Goal: Complete application form

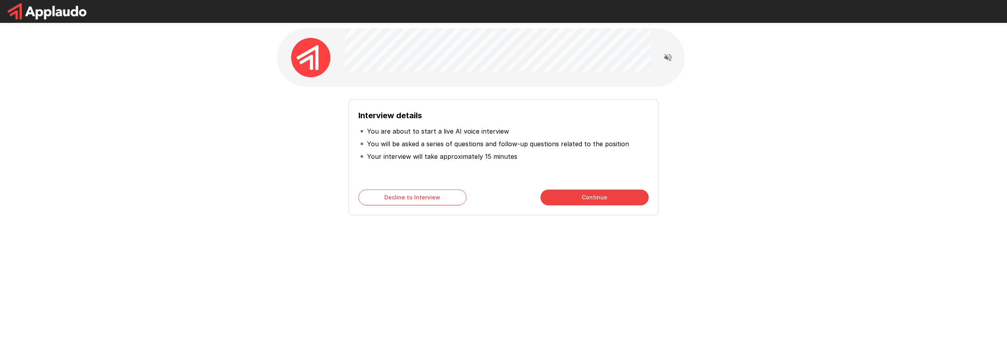
click at [582, 203] on button "Continue" at bounding box center [595, 197] width 108 height 16
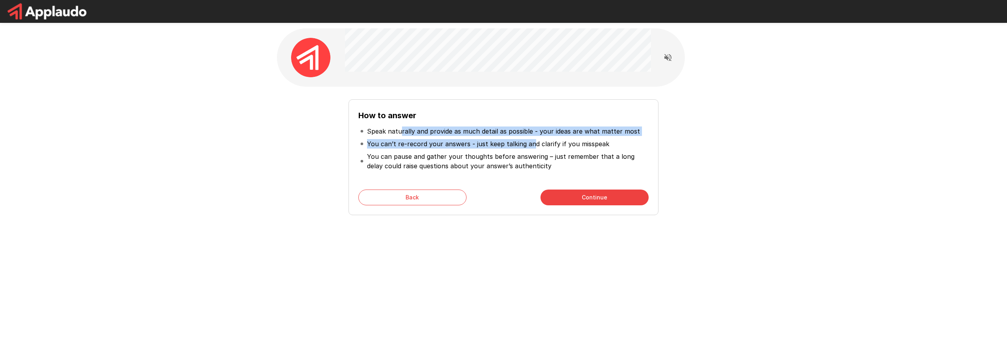
drag, startPoint x: 401, startPoint y: 129, endPoint x: 531, endPoint y: 144, distance: 130.2
click at [531, 144] on ul "Speak naturally and provide as much detail as possible - your ideas are what ma…" at bounding box center [504, 149] width 290 height 54
click at [531, 144] on p "You can’t re-record your answers - just keep talking and clarify if you misspeak" at bounding box center [488, 143] width 242 height 9
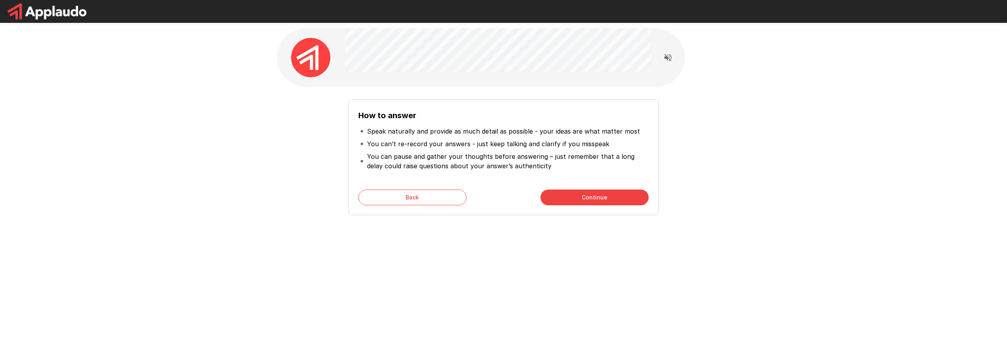
click at [554, 200] on button "Continue" at bounding box center [595, 197] width 108 height 16
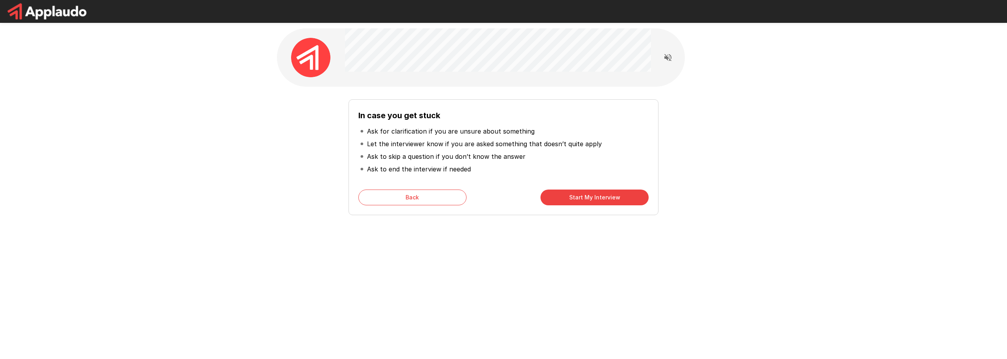
click at [547, 192] on button "Start My Interview" at bounding box center [595, 197] width 108 height 16
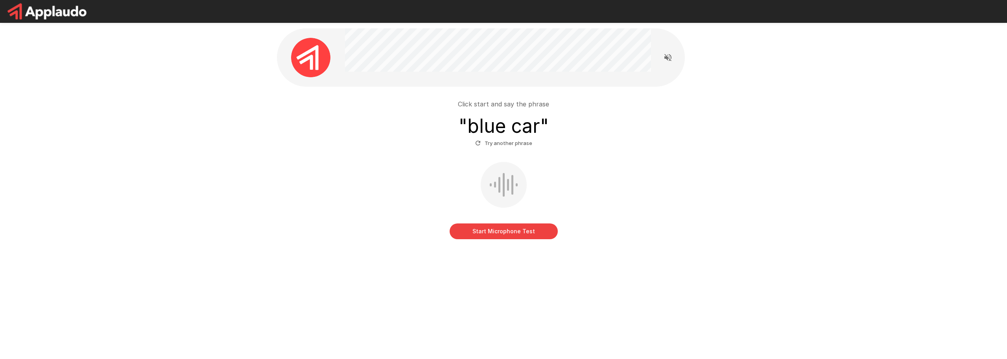
click at [488, 229] on button "Start Microphone Test" at bounding box center [504, 231] width 108 height 16
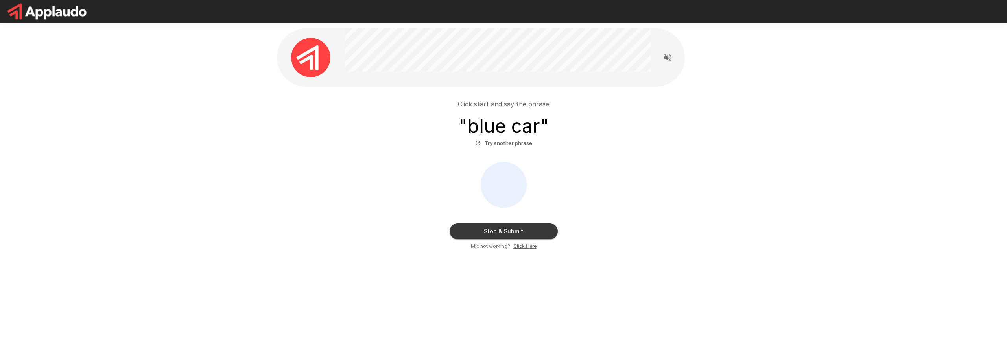
click at [495, 228] on button "Stop & Submit" at bounding box center [504, 231] width 108 height 16
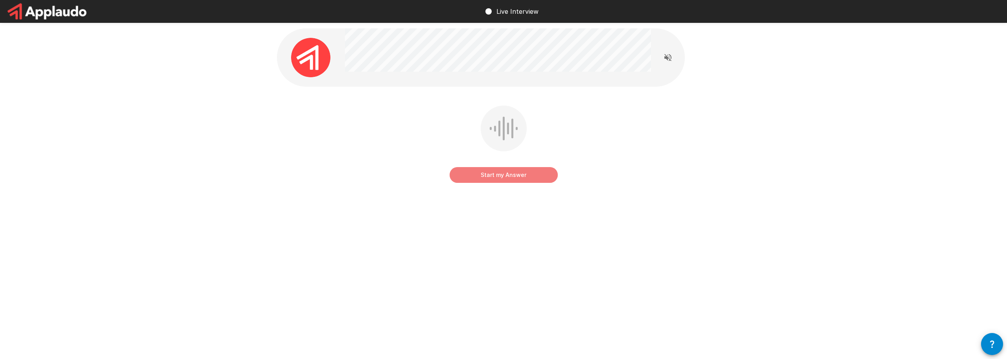
click at [467, 174] on button "Start my Answer" at bounding box center [504, 175] width 108 height 16
click at [481, 179] on button "Stop & Submit" at bounding box center [504, 175] width 108 height 16
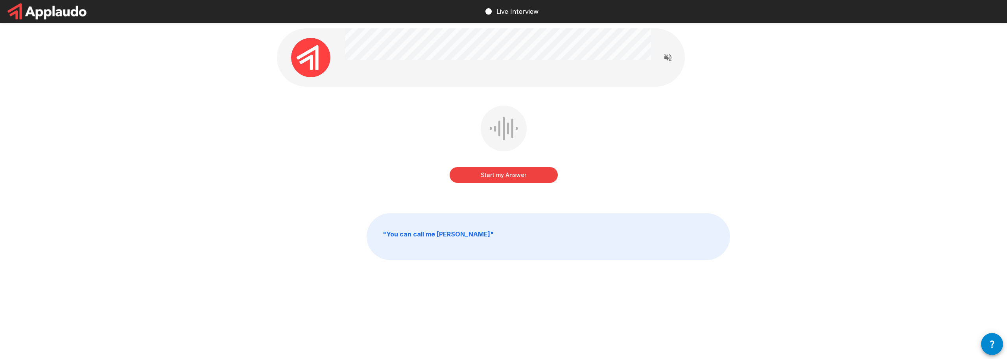
click at [509, 181] on button "Start my Answer" at bounding box center [504, 175] width 108 height 16
click at [486, 175] on button "Stop & Submit" at bounding box center [504, 175] width 108 height 16
click at [477, 176] on button "Start my Answer" at bounding box center [504, 175] width 108 height 16
click at [493, 178] on button "Stop & Submit" at bounding box center [504, 175] width 108 height 16
click at [497, 176] on button "Start my Answer" at bounding box center [504, 175] width 108 height 16
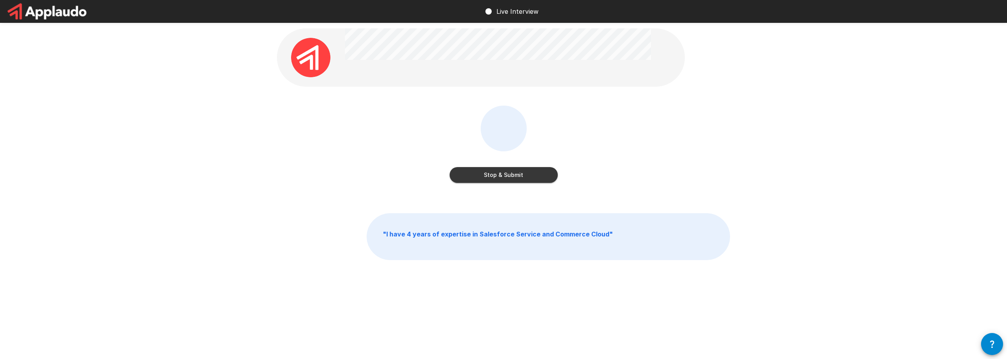
click at [492, 174] on button "Stop & Submit" at bounding box center [504, 175] width 108 height 16
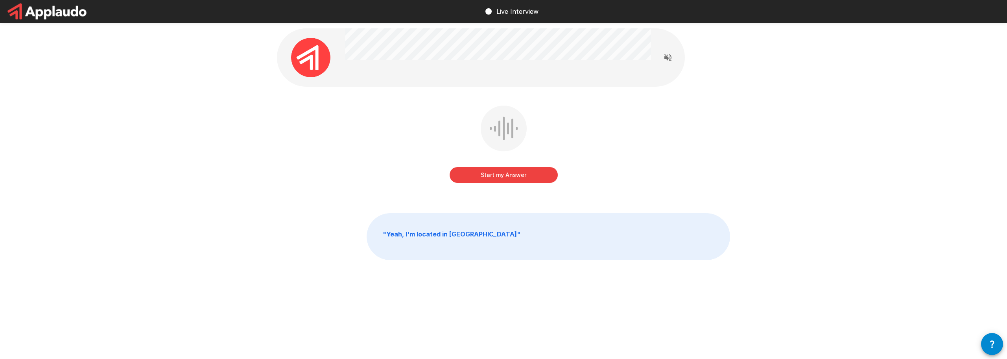
click at [475, 177] on button "Start my Answer" at bounding box center [504, 175] width 108 height 16
click at [498, 176] on button "Stop & Submit" at bounding box center [504, 175] width 108 height 16
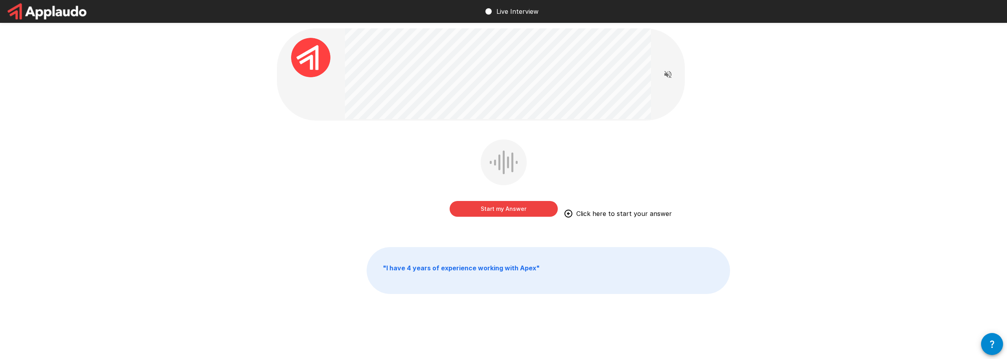
click at [472, 210] on button "Start my Answer" at bounding box center [504, 209] width 108 height 16
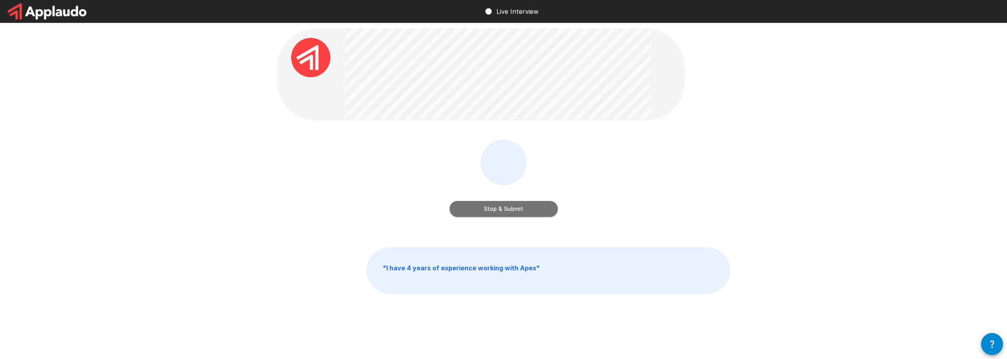
click at [507, 214] on button "Stop & Submit" at bounding box center [504, 209] width 108 height 16
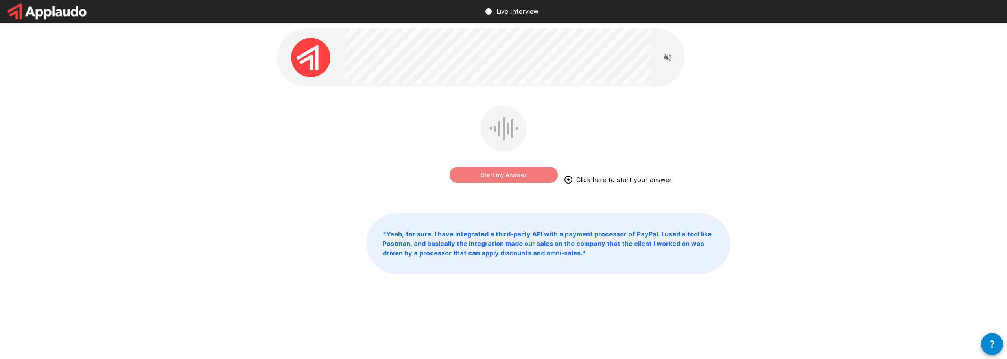
click at [494, 180] on button "Start my Answer" at bounding box center [504, 175] width 108 height 16
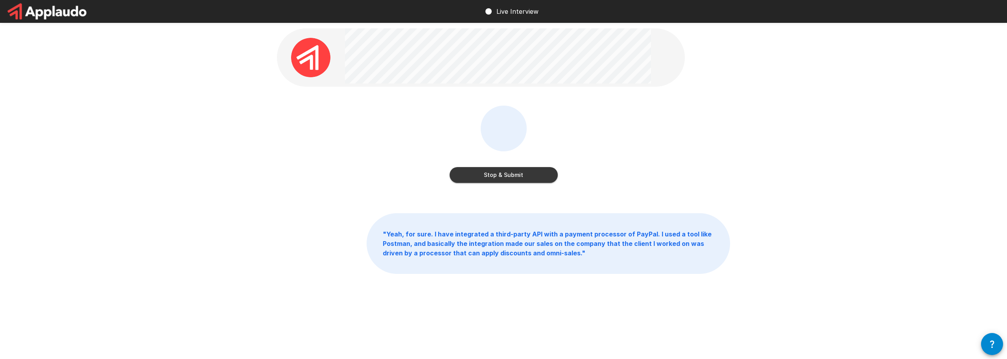
click at [470, 173] on button "Stop & Submit" at bounding box center [504, 175] width 108 height 16
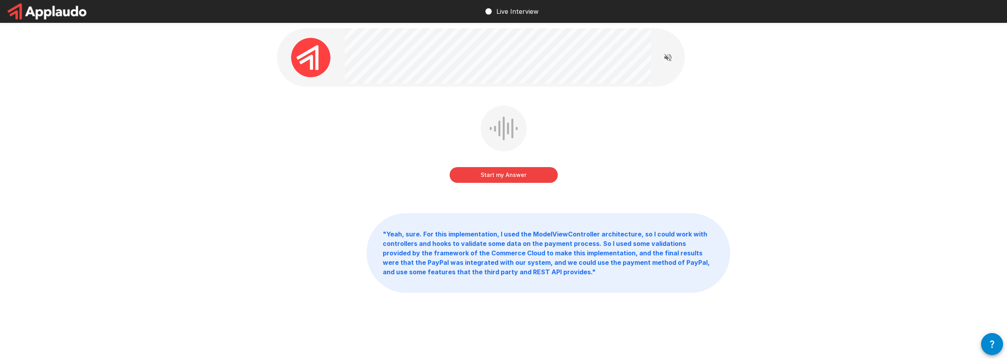
click at [459, 181] on button "Start my Answer" at bounding box center [504, 175] width 108 height 16
click at [475, 174] on button "Stop & Submit" at bounding box center [504, 175] width 108 height 16
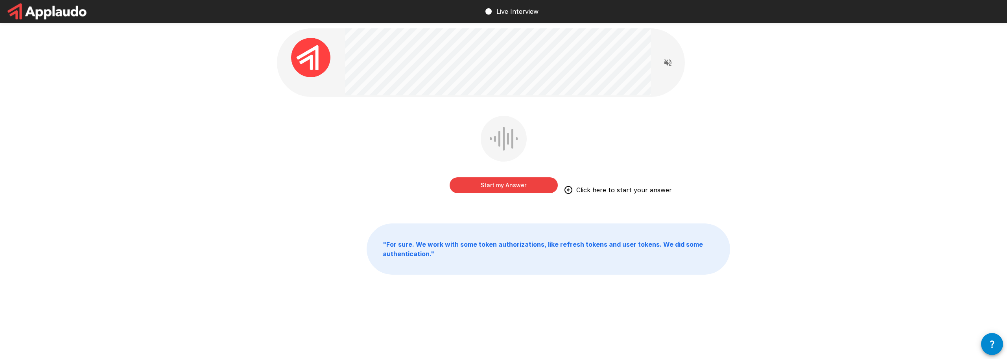
click at [479, 186] on button "Start my Answer" at bounding box center [504, 185] width 108 height 16
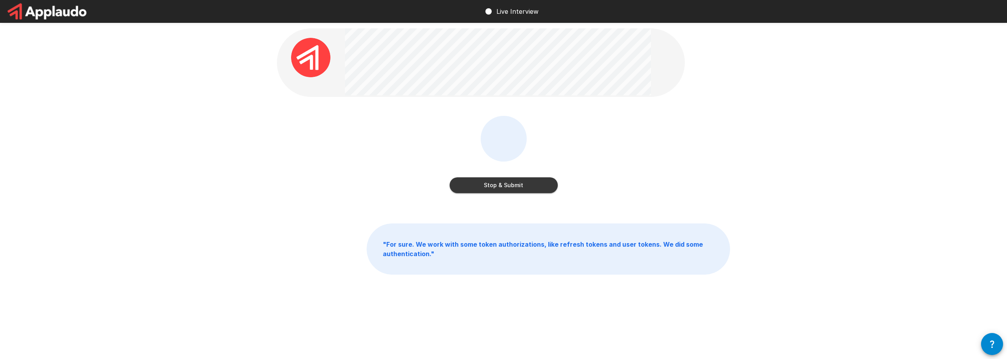
click at [468, 185] on button "Stop & Submit" at bounding box center [504, 185] width 108 height 16
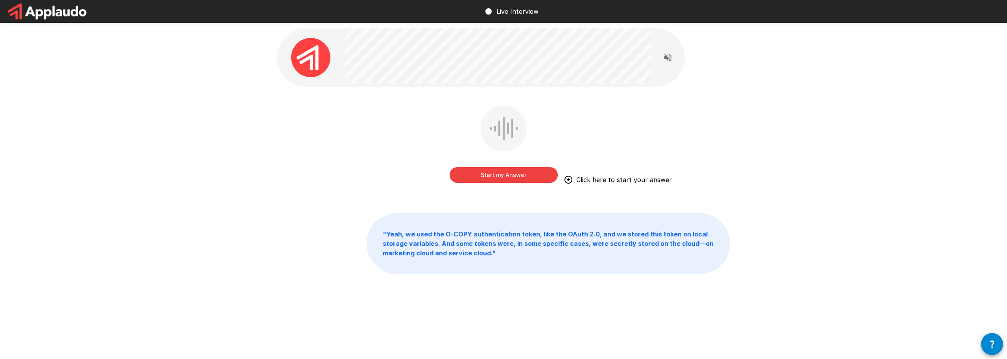
click at [528, 179] on button "Start my Answer" at bounding box center [504, 175] width 108 height 16
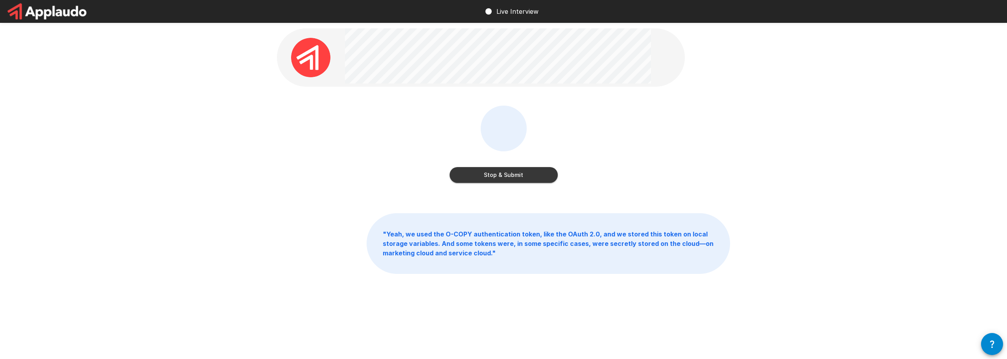
click at [507, 181] on button "Stop & Submit" at bounding box center [504, 175] width 108 height 16
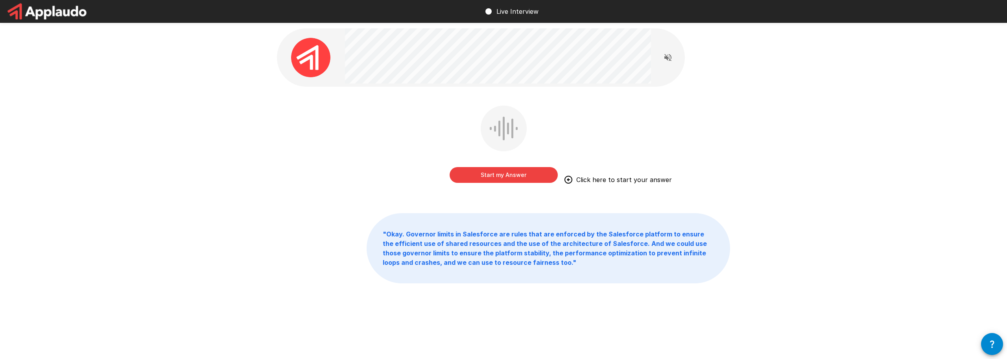
click at [511, 179] on button "Start my Answer" at bounding box center [504, 175] width 108 height 16
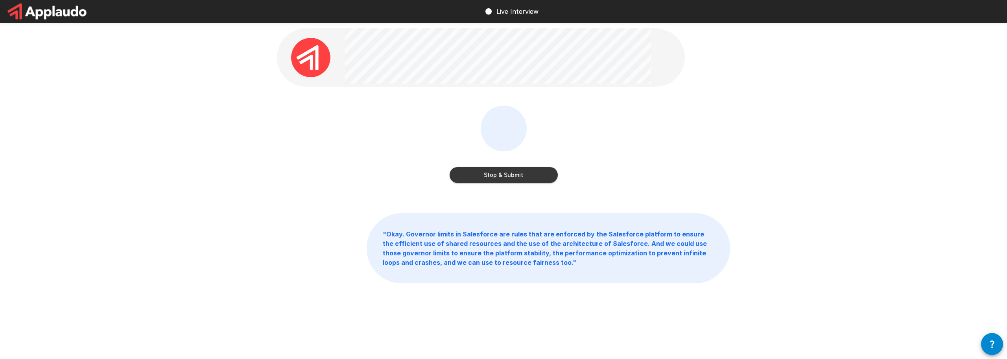
click at [513, 175] on button "Stop & Submit" at bounding box center [504, 175] width 108 height 16
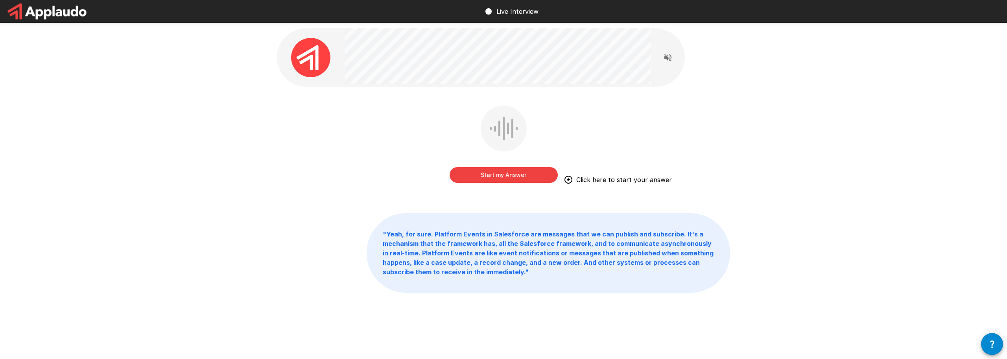
click at [480, 174] on button "Start my Answer" at bounding box center [504, 175] width 108 height 16
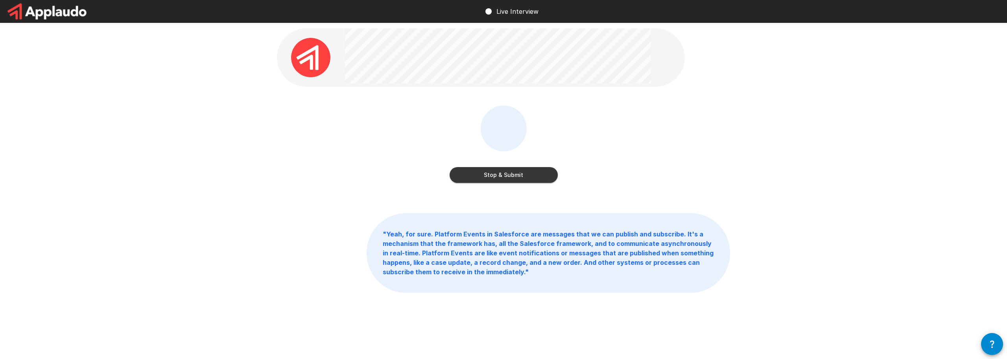
click at [486, 176] on button "Stop & Submit" at bounding box center [504, 175] width 108 height 16
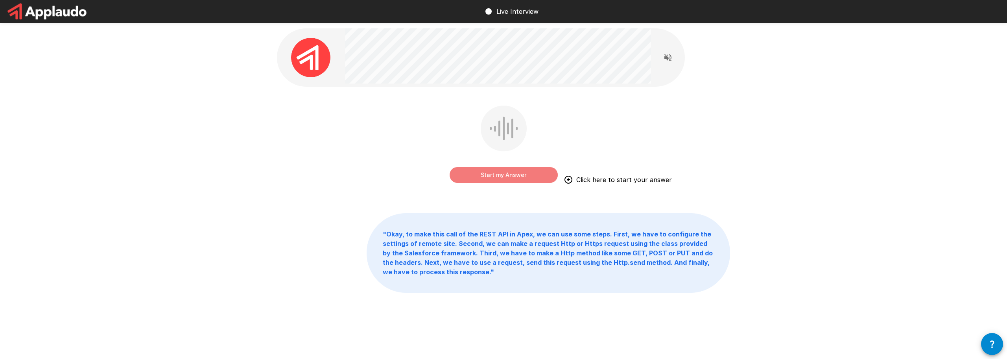
click at [510, 176] on button "Start my Answer" at bounding box center [504, 175] width 108 height 16
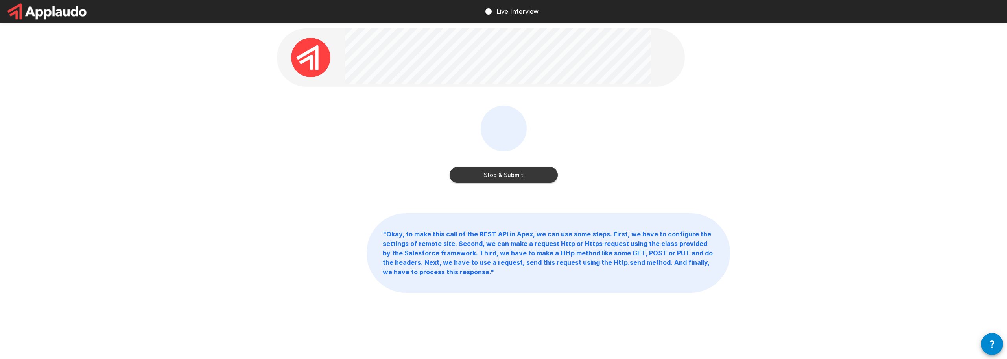
click at [458, 177] on button "Stop & Submit" at bounding box center [504, 175] width 108 height 16
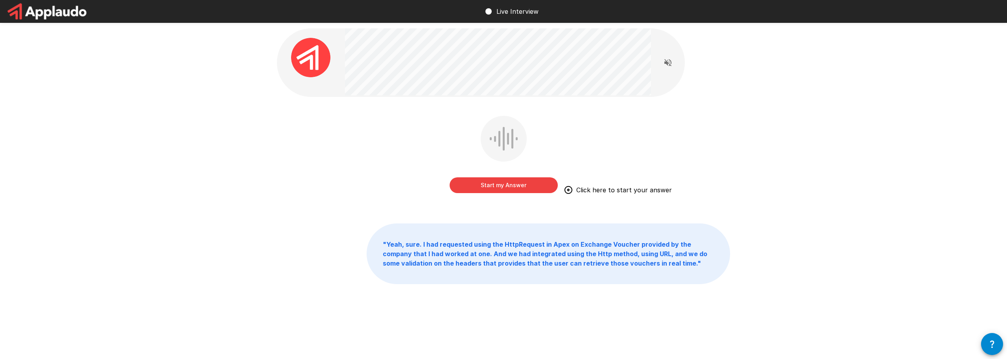
click at [498, 186] on button "Start my Answer" at bounding box center [504, 185] width 108 height 16
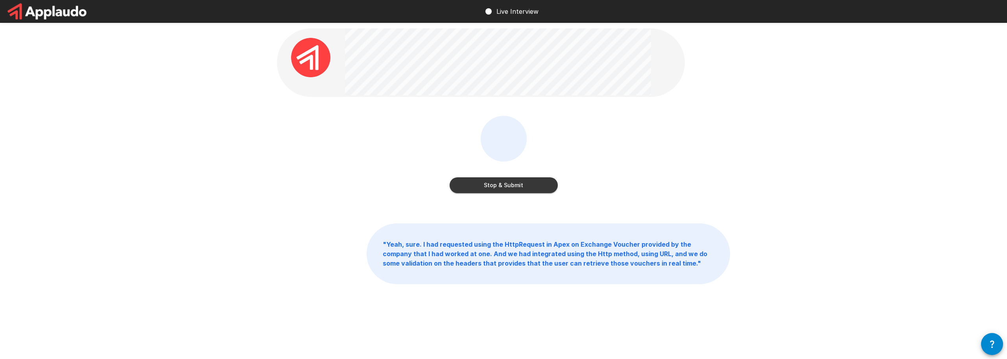
click at [490, 190] on button "Stop & Submit" at bounding box center [504, 185] width 108 height 16
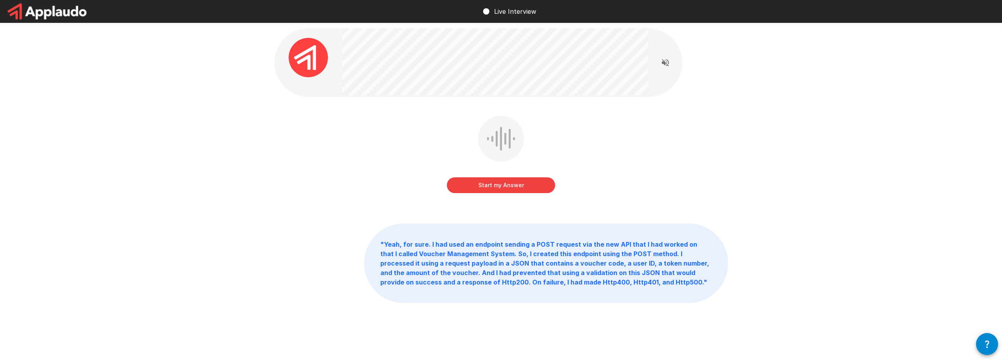
click at [458, 188] on button "Start my Answer" at bounding box center [501, 185] width 108 height 16
click at [505, 183] on button "Stop & Submit" at bounding box center [501, 185] width 108 height 16
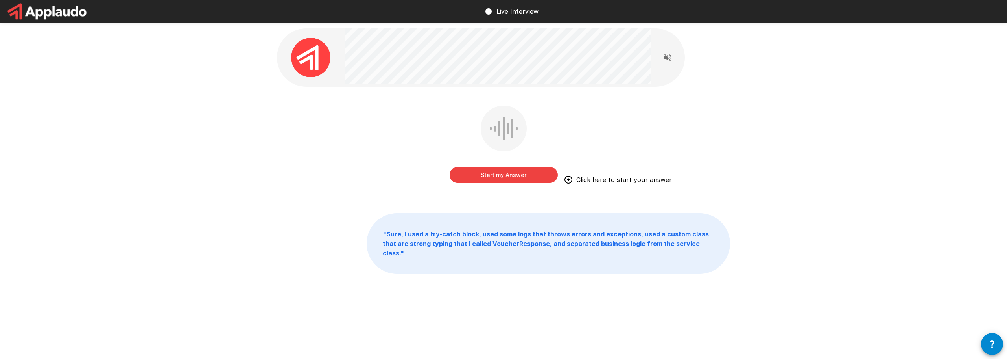
click at [508, 177] on button "Start my Answer" at bounding box center [504, 175] width 108 height 16
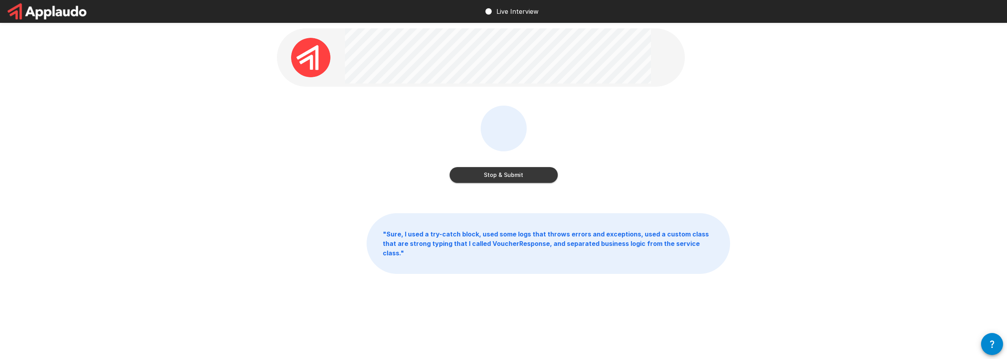
click at [519, 180] on button "Stop & Submit" at bounding box center [504, 175] width 108 height 16
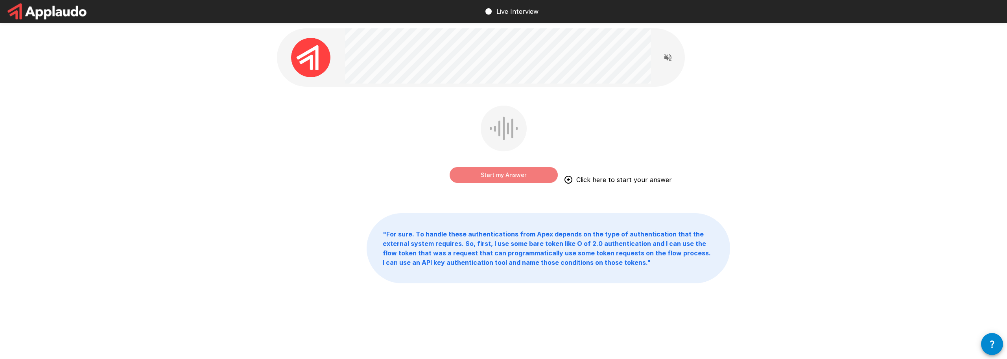
click at [509, 176] on button "Start my Answer" at bounding box center [504, 175] width 108 height 16
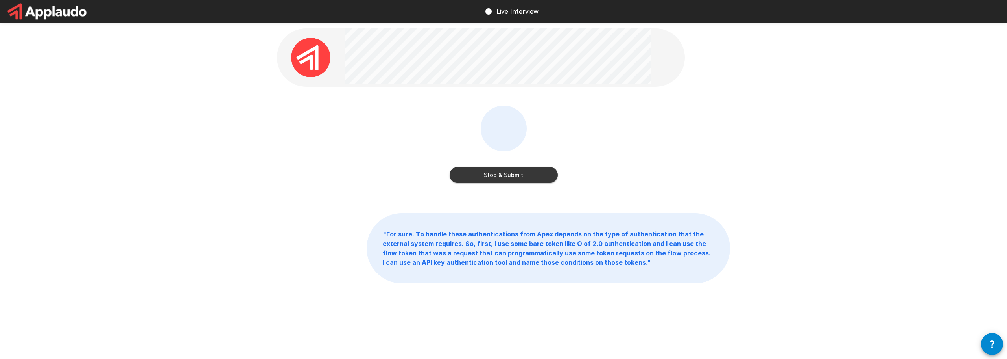
click at [521, 174] on button "Stop & Submit" at bounding box center [504, 175] width 108 height 16
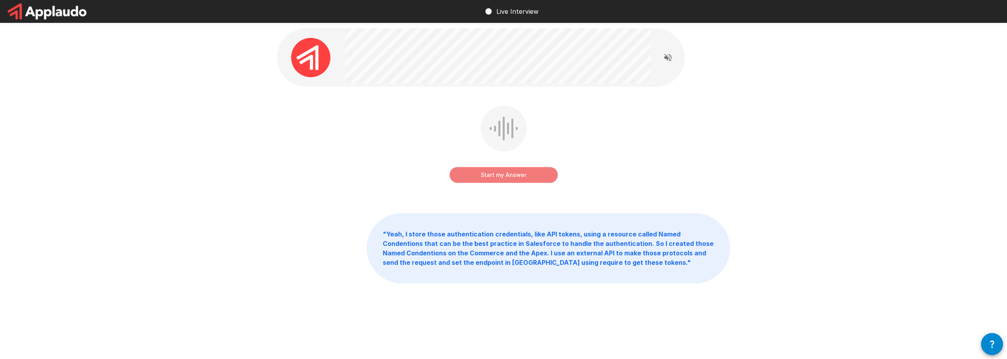
click at [464, 177] on button "Start my Answer" at bounding box center [504, 175] width 108 height 16
click at [490, 181] on button "Stop & Submit" at bounding box center [504, 175] width 108 height 16
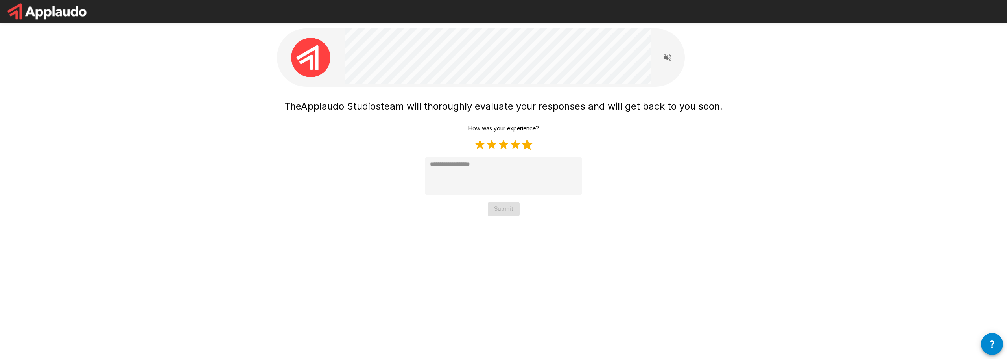
click at [531, 147] on label "5 Stars" at bounding box center [527, 145] width 12 height 12
type textarea "*"
click at [501, 217] on div "The Applaudo Studios team will thoroughly evaluate your responses and will get …" at bounding box center [504, 124] width 472 height 248
click at [501, 216] on div "The Applaudo Studios team will thoroughly evaluate your responses and will get …" at bounding box center [504, 124] width 472 height 248
click at [500, 211] on button "Submit" at bounding box center [504, 208] width 32 height 15
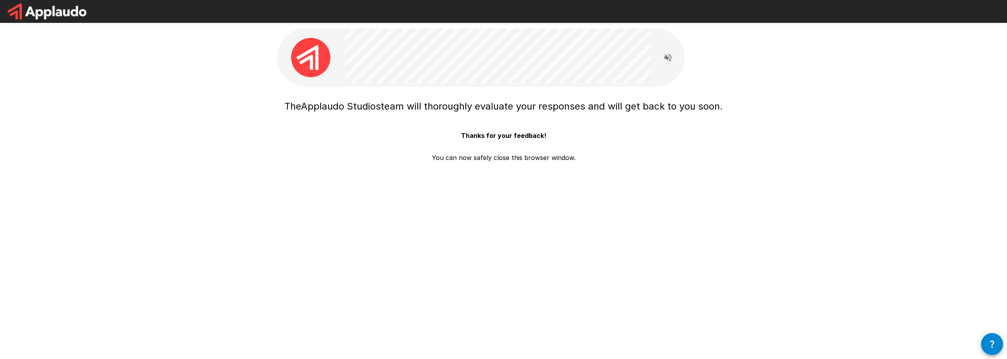
click at [441, 252] on div "The Applaudo Studios team will thoroughly evaluate your responses and will get …" at bounding box center [503, 179] width 1007 height 359
